Goal: Task Accomplishment & Management: Use online tool/utility

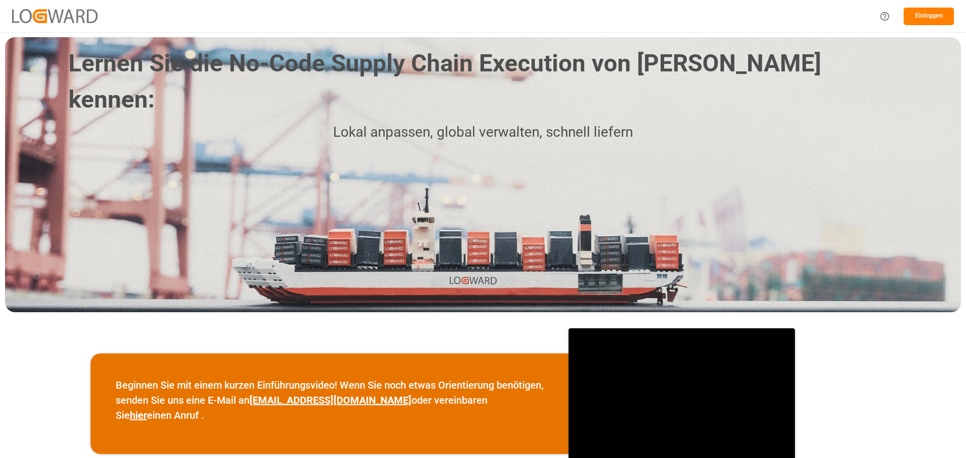
click at [924, 15] on font "Einloggen" at bounding box center [929, 15] width 28 height 7
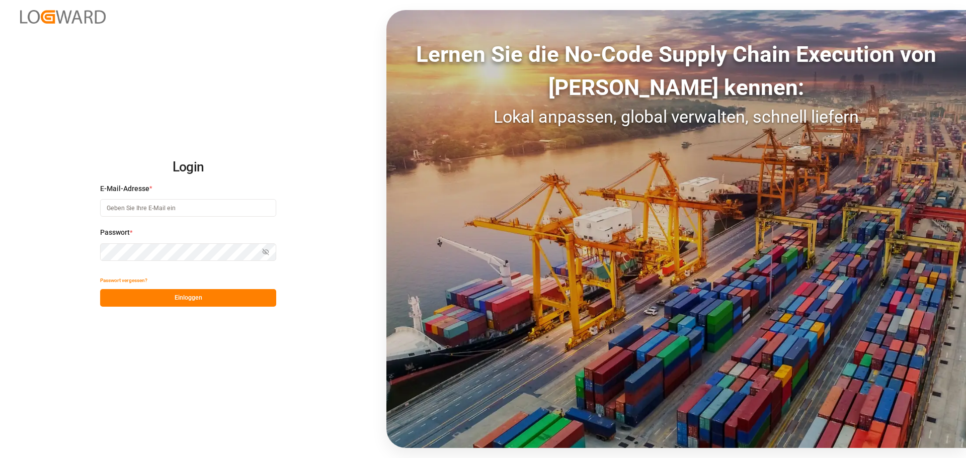
click at [144, 205] on input at bounding box center [188, 208] width 176 height 18
type input "[PERSON_NAME][EMAIL_ADDRESS][DOMAIN_NAME]"
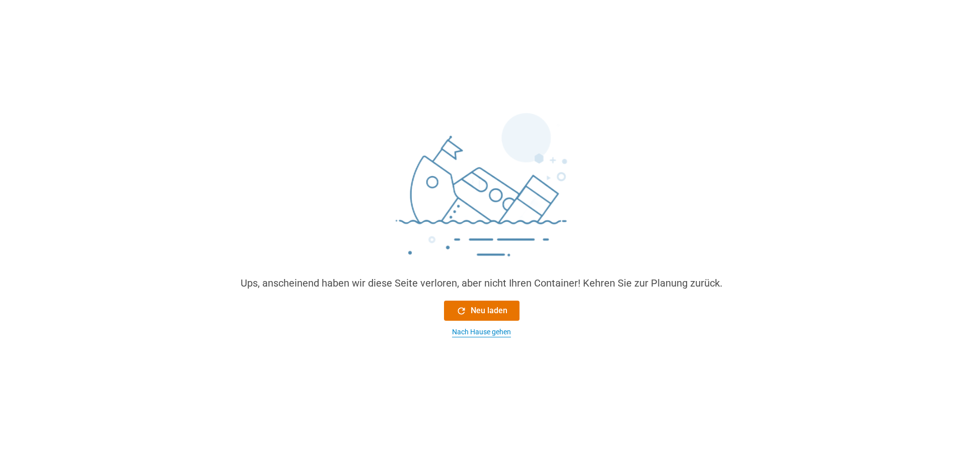
click at [468, 333] on font "Nach Hause gehen" at bounding box center [481, 332] width 59 height 8
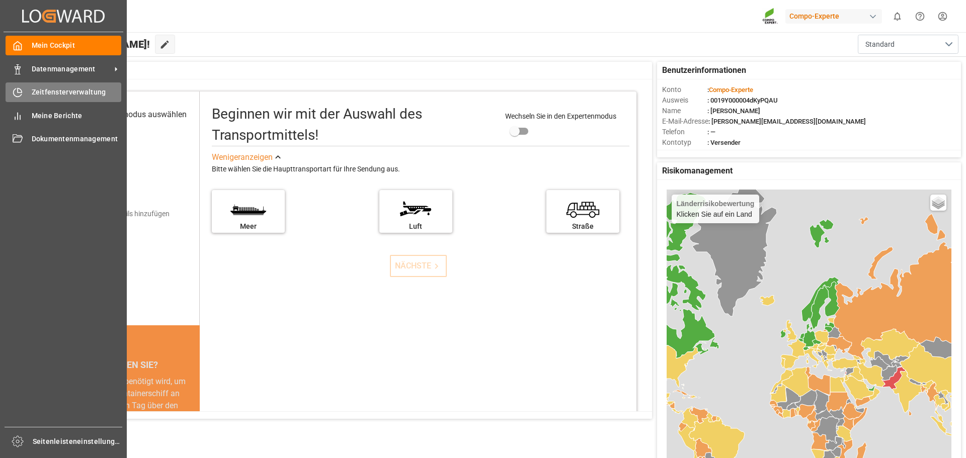
click at [58, 94] on font "Zeitfensterverwaltung" at bounding box center [69, 92] width 74 height 8
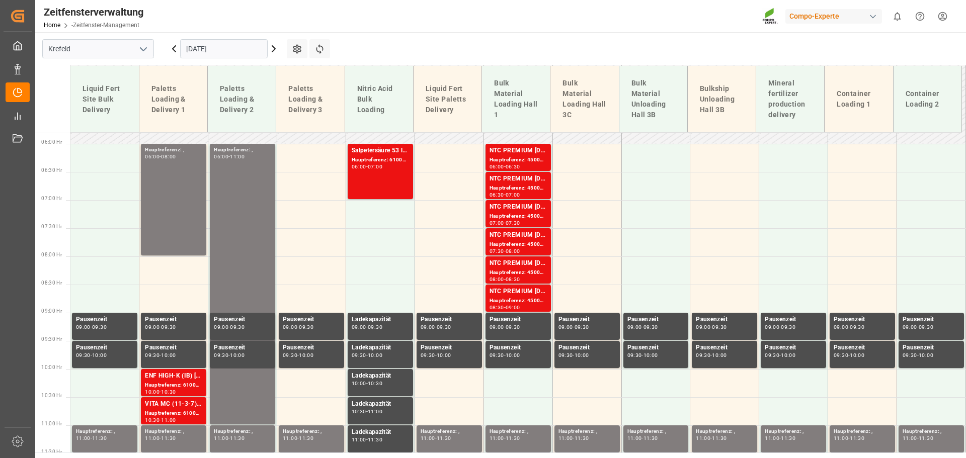
scroll to position [420, 0]
